Goal: Task Accomplishment & Management: Use online tool/utility

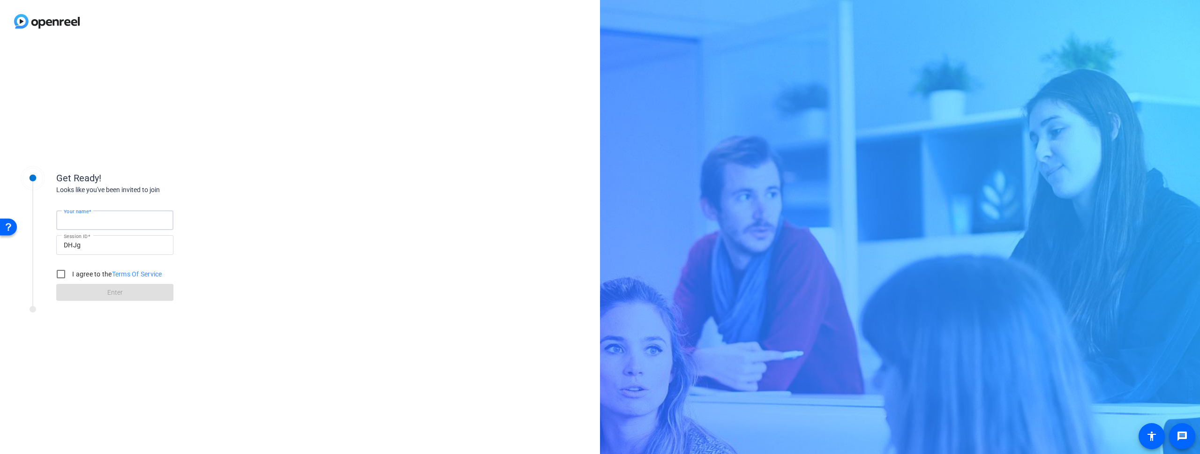
click at [148, 225] on input "Your name" at bounding box center [115, 220] width 102 height 11
type input "Pat"
click at [62, 275] on input "I agree to the Terms Of Service" at bounding box center [61, 274] width 19 height 19
checkbox input "true"
click at [108, 294] on span "Enter" at bounding box center [114, 293] width 15 height 10
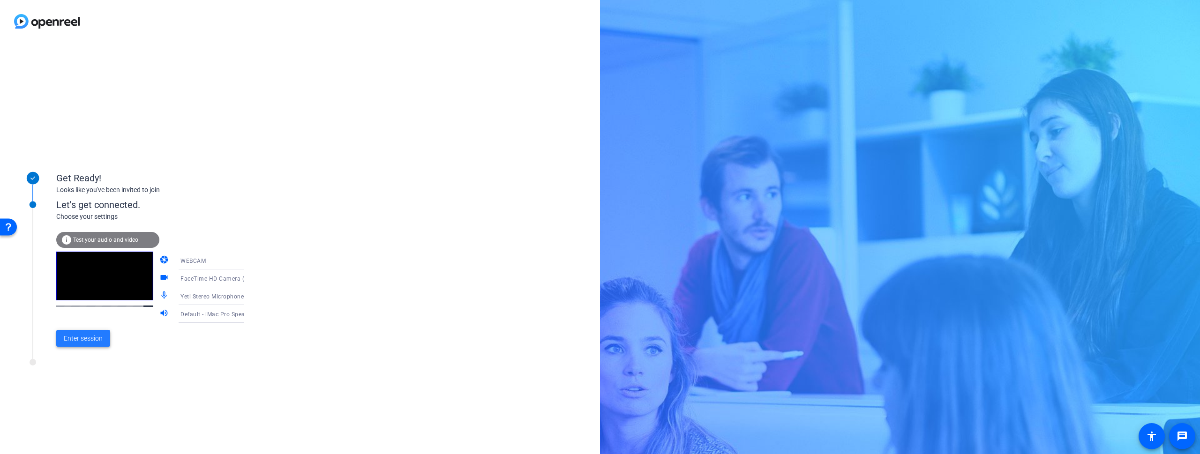
click at [87, 339] on span "Enter session" at bounding box center [83, 339] width 39 height 10
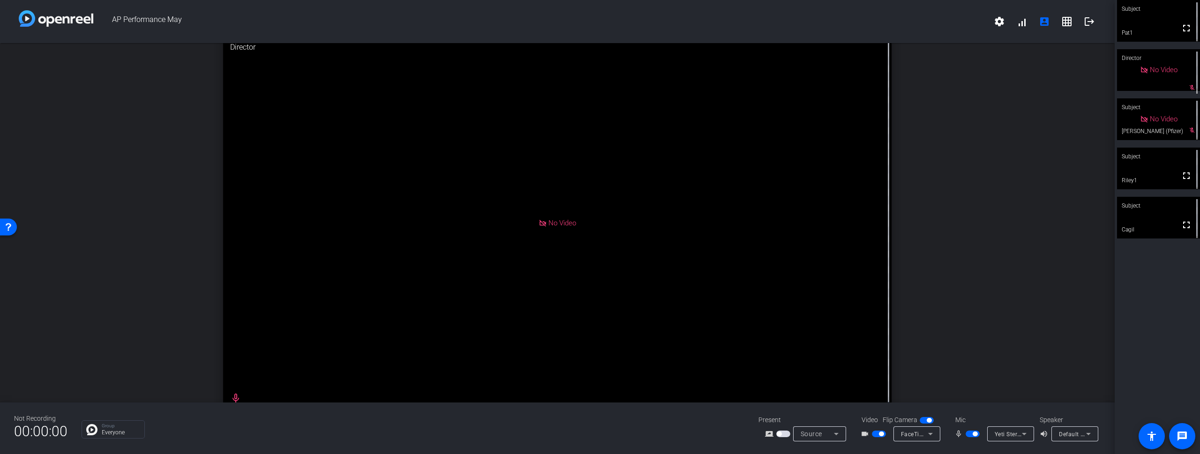
click at [883, 435] on span "button" at bounding box center [881, 434] width 5 height 5
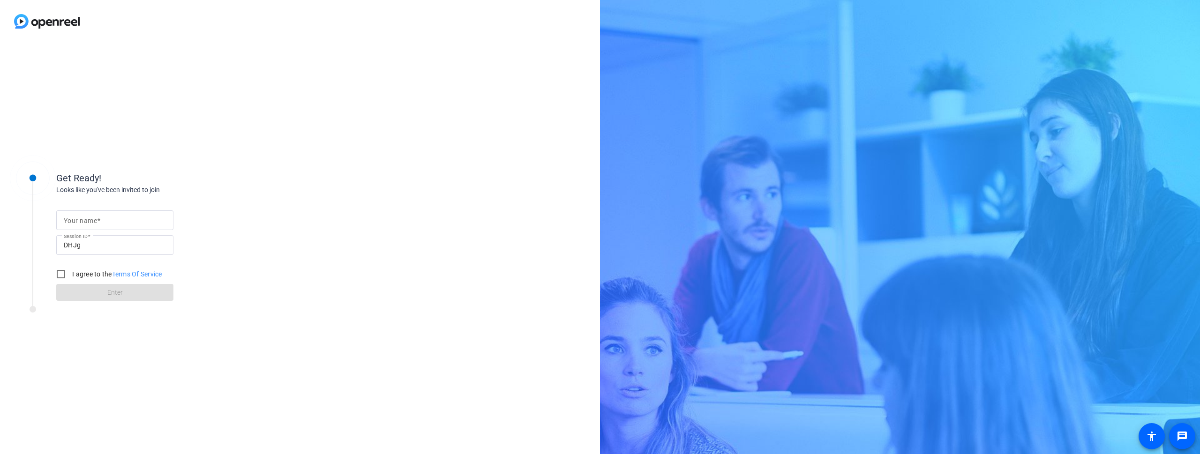
click at [104, 215] on input "Your name" at bounding box center [115, 220] width 102 height 11
type input "Pat"
click at [61, 275] on input "I agree to the Terms Of Service" at bounding box center [61, 274] width 19 height 19
checkbox input "true"
click at [84, 290] on span at bounding box center [114, 292] width 117 height 23
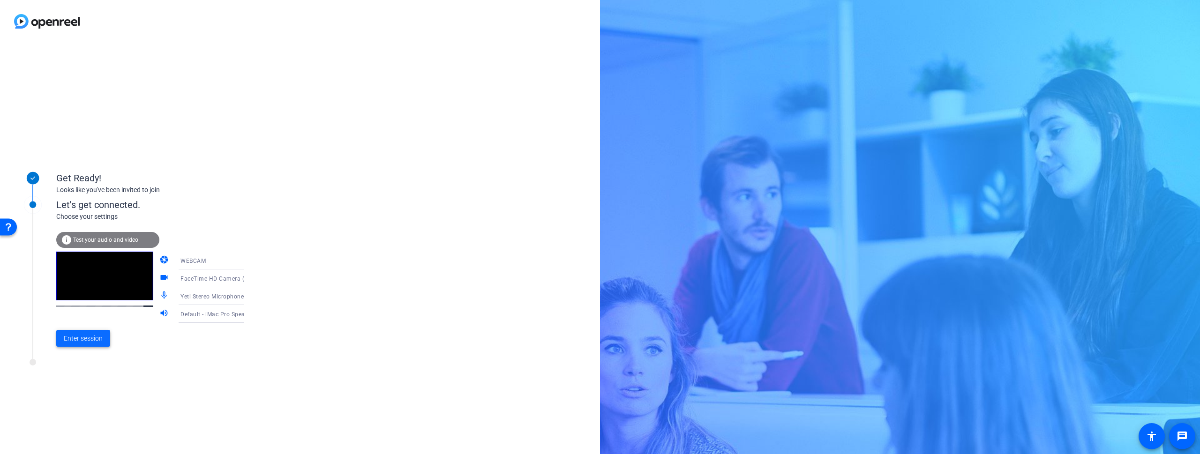
click at [89, 336] on span "Enter session" at bounding box center [83, 339] width 39 height 10
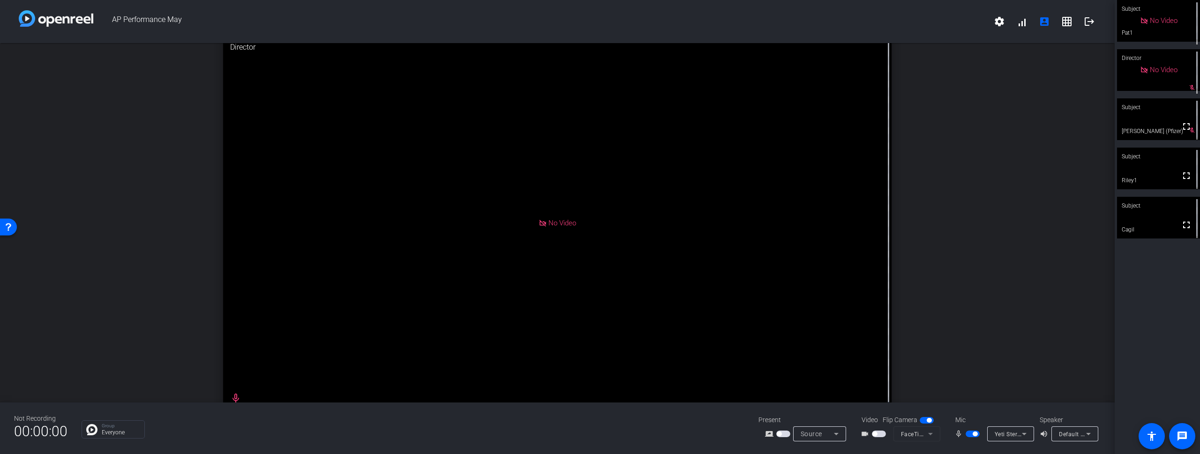
click at [882, 434] on span "button" at bounding box center [879, 434] width 14 height 7
click at [991, 231] on div "open_in_new Director No Video" at bounding box center [557, 223] width 1115 height 360
click at [881, 435] on span "button" at bounding box center [881, 434] width 5 height 5
click at [976, 433] on span "button" at bounding box center [975, 434] width 5 height 5
click at [875, 434] on span "button" at bounding box center [874, 434] width 5 height 5
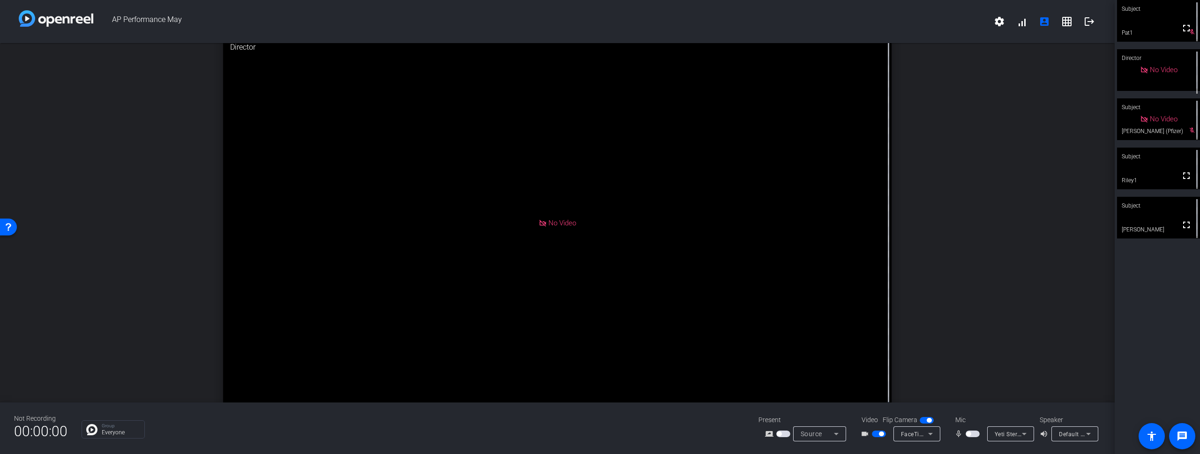
click at [974, 435] on span "button" at bounding box center [973, 434] width 14 height 7
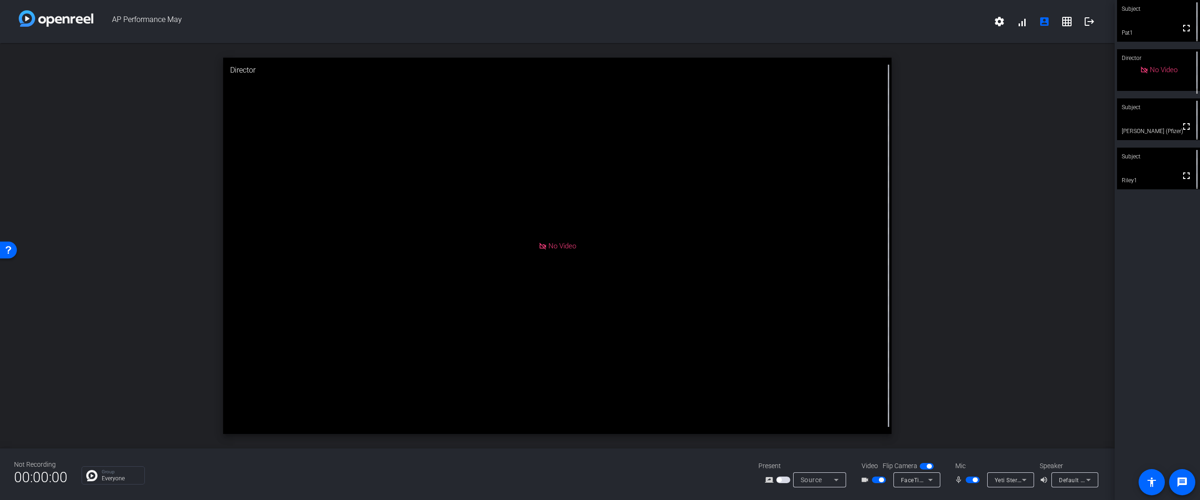
click at [1016, 263] on div "open_in_new Director No Video" at bounding box center [557, 245] width 1115 height 405
click at [1116, 254] on div "Subject fullscreen Pat1 Director No Video Subject fullscreen [PERSON_NAME] (Pfi…" at bounding box center [1157, 250] width 85 height 500
drag, startPoint x: 1114, startPoint y: 255, endPoint x: 988, endPoint y: 236, distance: 127.4
click at [988, 236] on div "AP Performance May settings signal_cellular_alt account_box grid_on logout open…" at bounding box center [600, 250] width 1200 height 500
click at [979, 199] on div "open_in_new Director No Video" at bounding box center [557, 245] width 1115 height 405
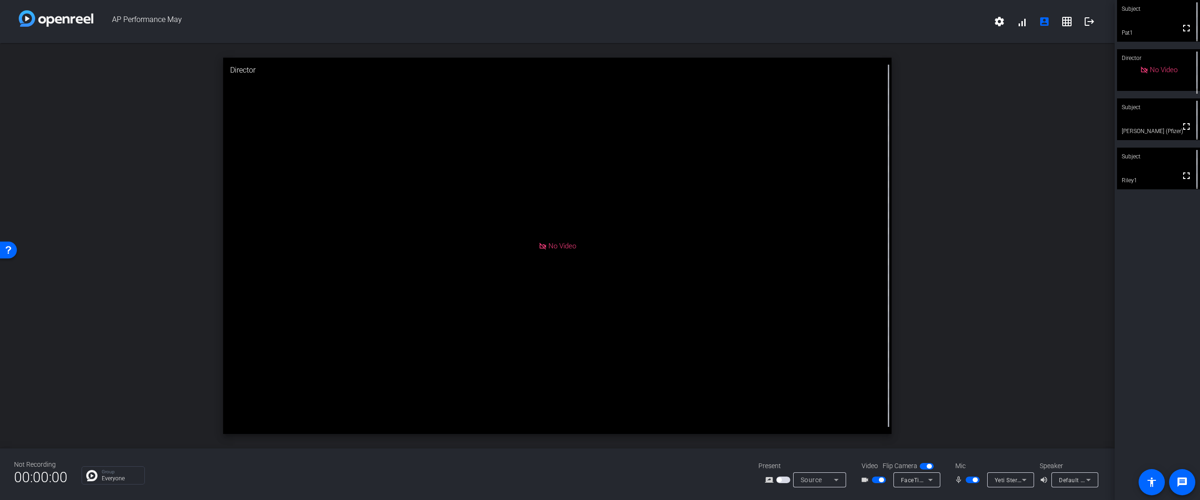
click at [998, 144] on div "open_in_new Director No Video" at bounding box center [557, 245] width 1115 height 405
click at [968, 253] on div "open_in_new Director No Video" at bounding box center [557, 245] width 1115 height 405
click at [1115, 260] on div "Subject fullscreen Pat1 Director No Video Subject fullscreen [PERSON_NAME] (Pfi…" at bounding box center [1157, 250] width 85 height 500
click at [998, 221] on div "open_in_new Director No Video" at bounding box center [557, 245] width 1115 height 405
click at [1115, 215] on div "Subject fullscreen Pat1 Director No Video Subject fullscreen [PERSON_NAME] (Pfi…" at bounding box center [1157, 250] width 85 height 500
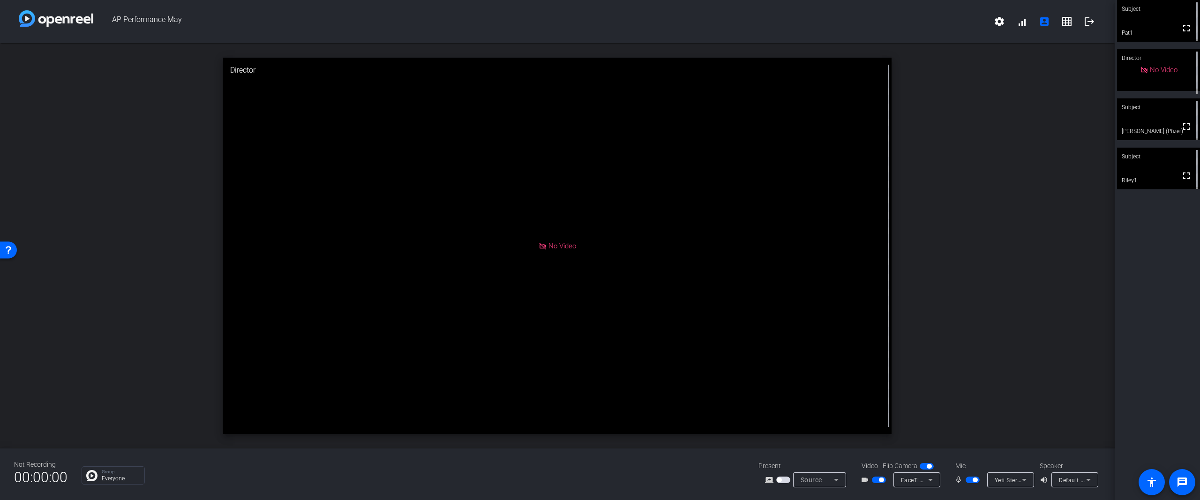
click at [991, 336] on div "open_in_new Director No Video" at bounding box center [557, 245] width 1115 height 405
click at [882, 454] on span "button" at bounding box center [881, 480] width 5 height 5
click at [977, 454] on span "button" at bounding box center [973, 480] width 14 height 7
click at [876, 454] on span "button" at bounding box center [879, 480] width 14 height 7
click at [971, 454] on span "button" at bounding box center [973, 480] width 14 height 7
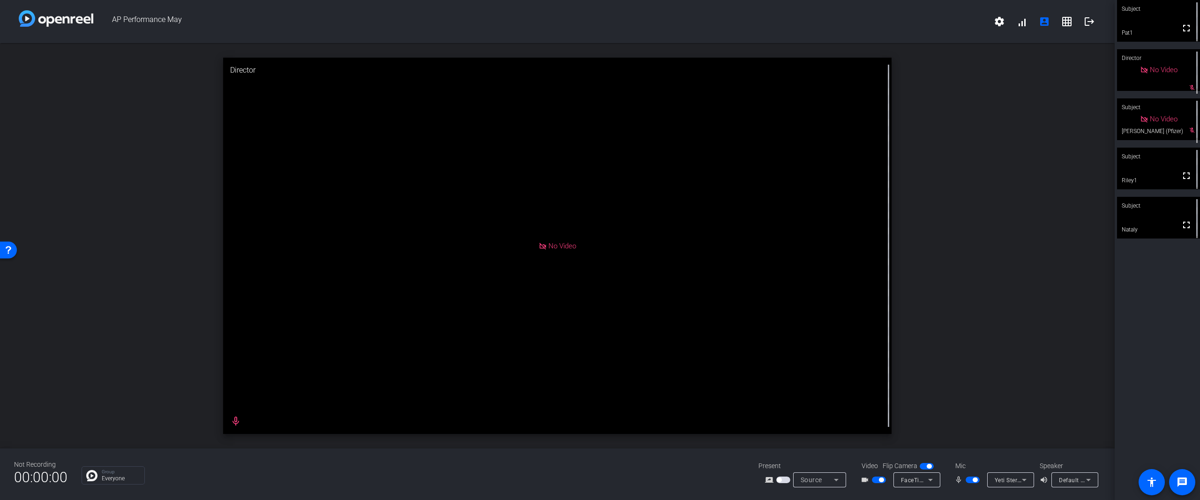
click at [881, 454] on span "button" at bounding box center [881, 480] width 5 height 5
click at [975, 454] on span "button" at bounding box center [975, 480] width 5 height 5
click at [878, 454] on span "button" at bounding box center [879, 480] width 14 height 7
click at [973, 454] on span "button" at bounding box center [973, 480] width 14 height 7
click at [1006, 283] on div "open_in_new Director No Video" at bounding box center [557, 245] width 1115 height 405
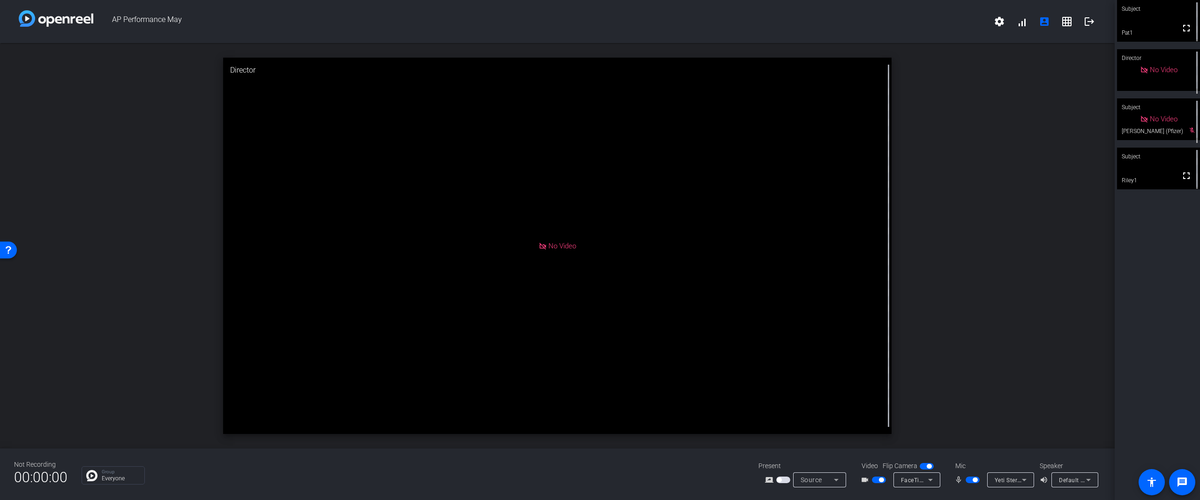
click at [1099, 253] on div "open_in_new Director No Video" at bounding box center [557, 245] width 1115 height 405
click at [974, 135] on div "open_in_new Director No Video" at bounding box center [557, 245] width 1115 height 405
click at [882, 454] on span "button" at bounding box center [881, 480] width 5 height 5
click at [970, 454] on span "button" at bounding box center [973, 480] width 14 height 7
click at [975, 141] on div "open_in_new Director No Video mic_none" at bounding box center [557, 245] width 1115 height 405
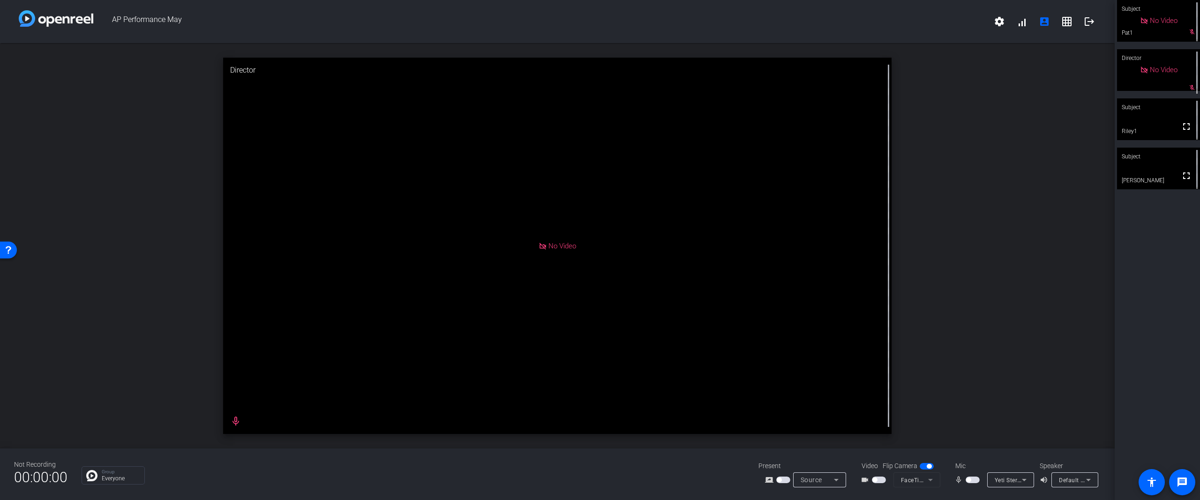
click at [873, 454] on span "button" at bounding box center [874, 480] width 5 height 5
click at [975, 454] on span "button" at bounding box center [973, 480] width 14 height 7
click at [1000, 152] on div "open_in_new Director No Video" at bounding box center [557, 245] width 1115 height 405
